Goal: Information Seeking & Learning: Learn about a topic

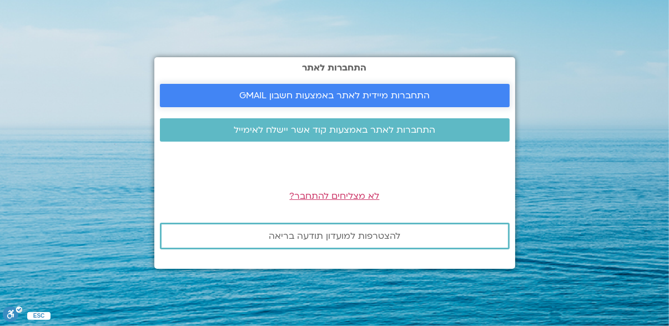
click at [424, 100] on span "התחברות מיידית לאתר באמצעות חשבון GMAIL" at bounding box center [334, 95] width 190 height 10
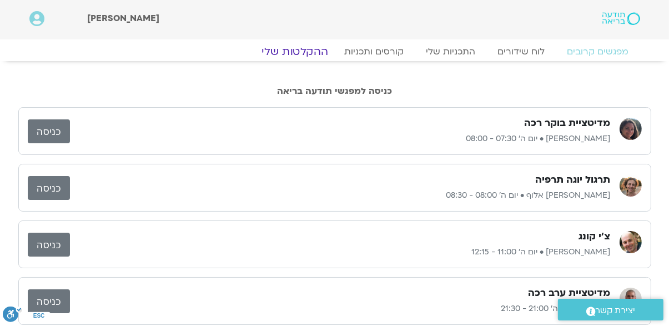
click at [303, 48] on link "ההקלטות שלי" at bounding box center [294, 51] width 93 height 13
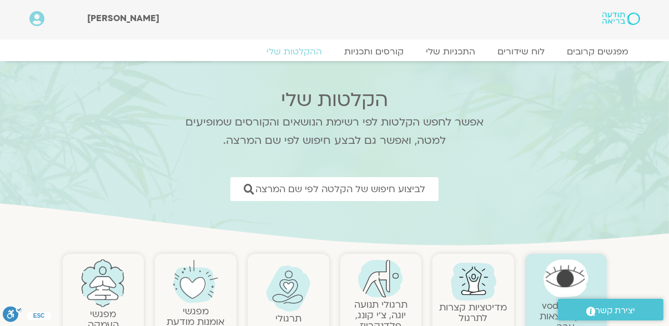
click at [390, 292] on img at bounding box center [380, 278] width 45 height 38
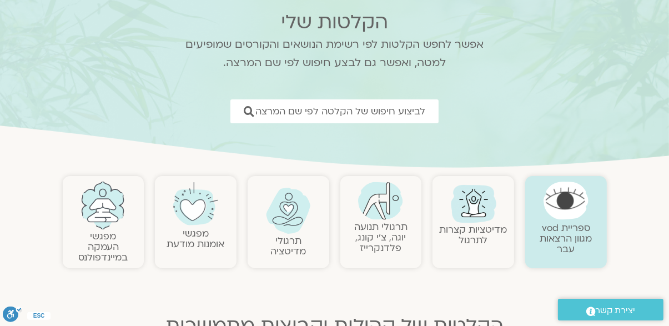
click at [389, 225] on link "תרגולי תנועה יוגה, צ׳י קונג, פלדנקרייז" at bounding box center [380, 237] width 53 height 34
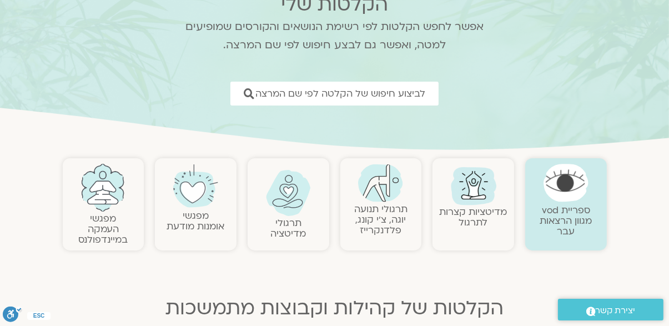
scroll to position [130, 0]
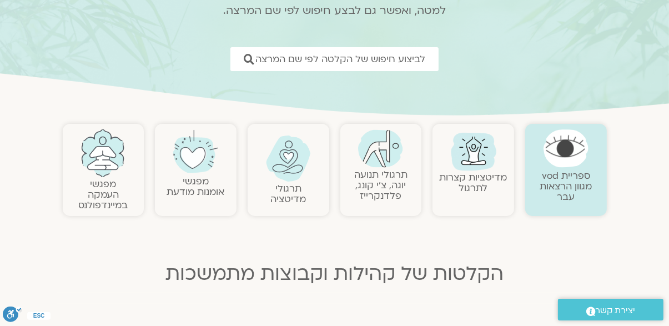
click at [387, 159] on img at bounding box center [380, 148] width 45 height 38
click at [389, 168] on link "תרגולי תנועה יוגה, צ׳י קונג, פלדנקרייז" at bounding box center [380, 185] width 53 height 34
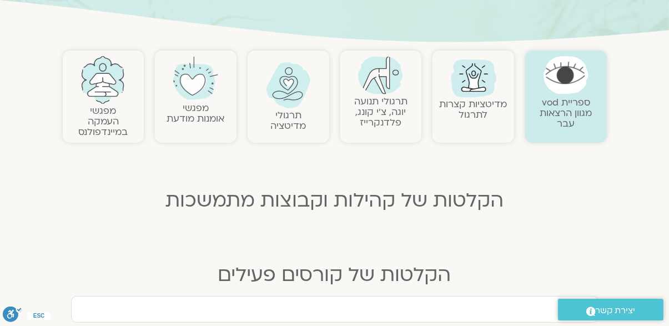
scroll to position [224, 0]
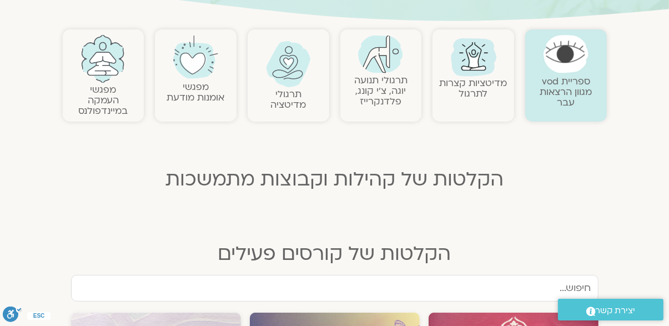
click at [383, 80] on link "תרגולי תנועה יוגה, צ׳י קונג, פלדנקרייז" at bounding box center [380, 91] width 53 height 34
click at [393, 72] on link at bounding box center [381, 54] width 70 height 38
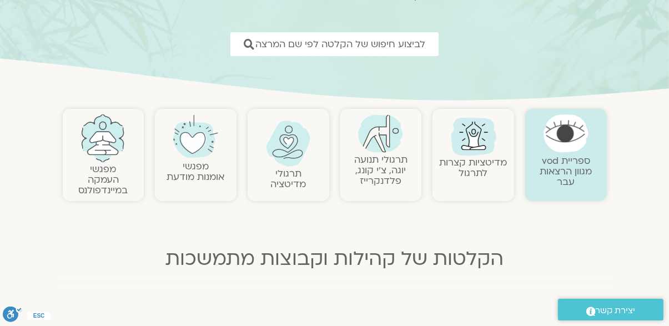
scroll to position [133, 0]
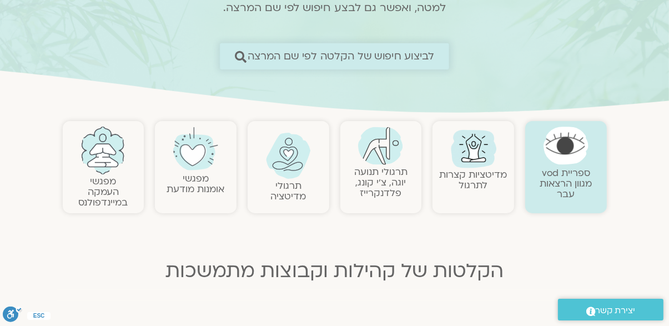
click at [411, 58] on span "לביצוע חיפוש של הקלטה לפי שם המרצה" at bounding box center [341, 57] width 187 height 12
click at [246, 56] on span "לביצוע חיפוש של הקלטה לפי שם המרצה" at bounding box center [334, 57] width 200 height 12
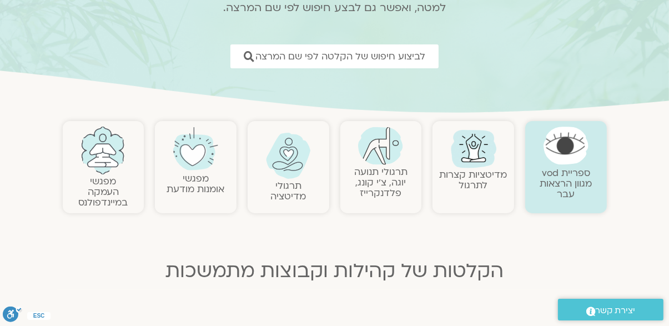
click at [384, 183] on link "תרגולי תנועה יוגה, צ׳י קונג, פלדנקרייז" at bounding box center [380, 182] width 53 height 34
click at [384, 165] on link "תרגולי תנועה יוגה, צ׳י קונג, פלדנקרייז" at bounding box center [380, 182] width 53 height 34
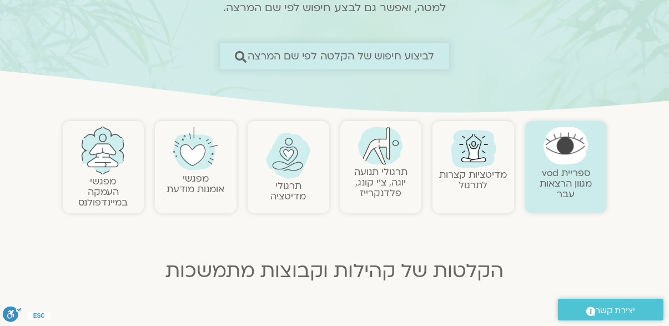
click at [249, 63] on link "לביצוע חיפוש של הקלטה לפי שם המרצה" at bounding box center [334, 56] width 229 height 26
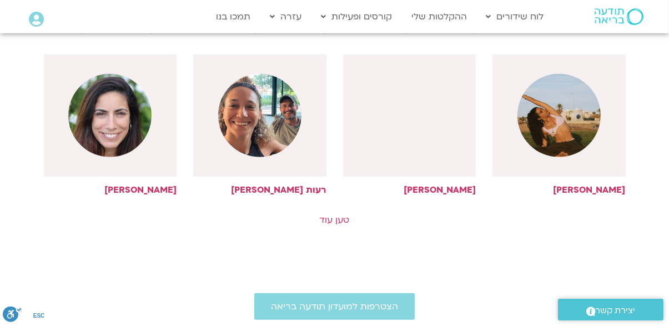
scroll to position [609, 0]
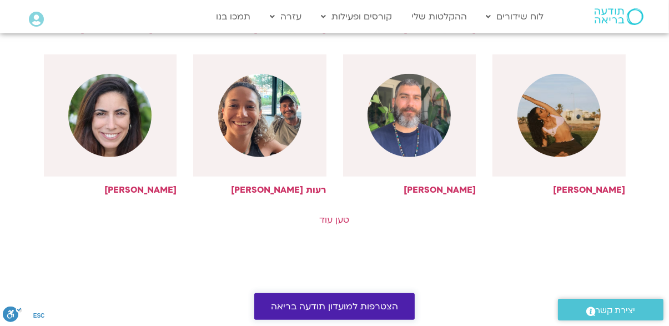
click at [376, 304] on span "הצטרפות למועדון תודעה בריאה" at bounding box center [334, 306] width 127 height 10
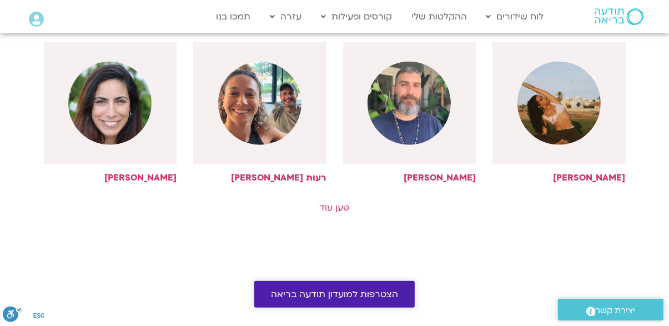
scroll to position [662, 0]
